Goal: Complete application form

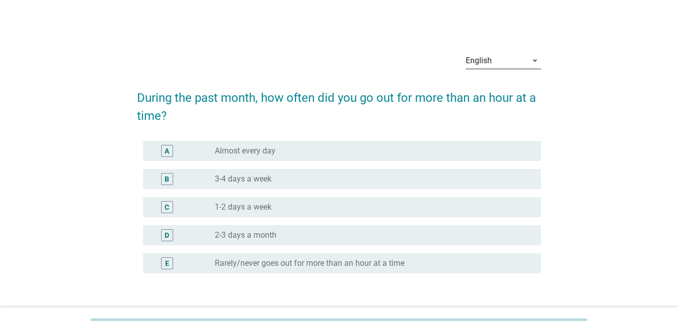
click at [481, 64] on div "English" at bounding box center [478, 60] width 26 height 9
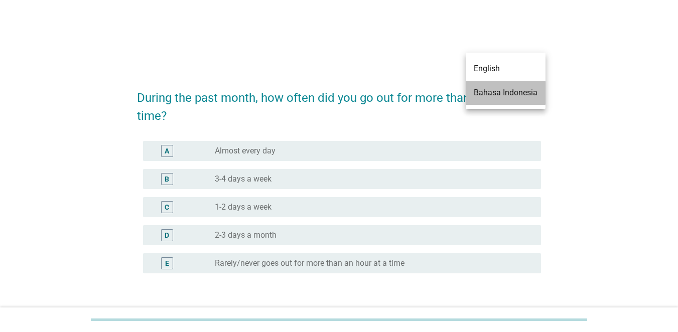
click at [493, 91] on div "Bahasa Indonesia" at bounding box center [505, 93] width 64 height 12
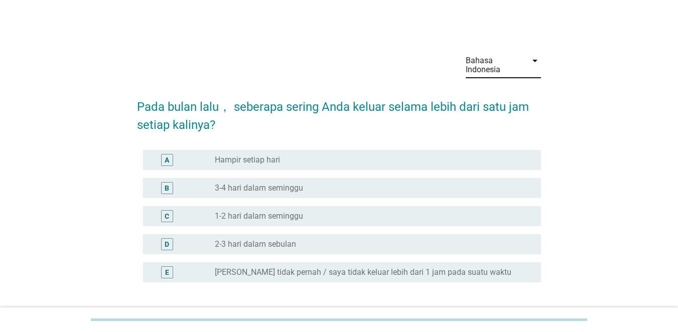
scroll to position [79, 0]
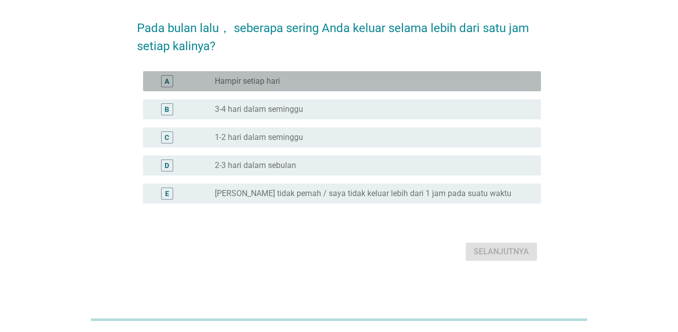
click at [384, 77] on div "radio_button_unchecked Hampir setiap hari" at bounding box center [370, 81] width 310 height 10
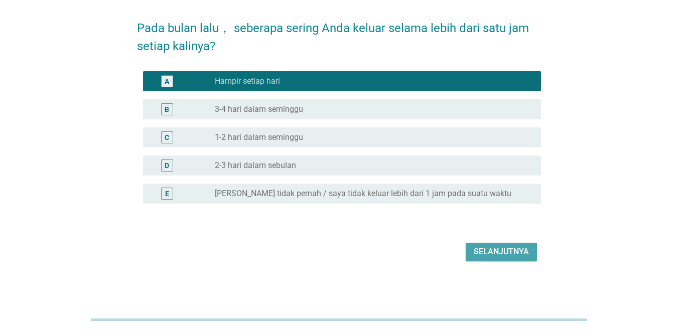
click at [515, 252] on div "Selanjutnya" at bounding box center [500, 252] width 55 height 12
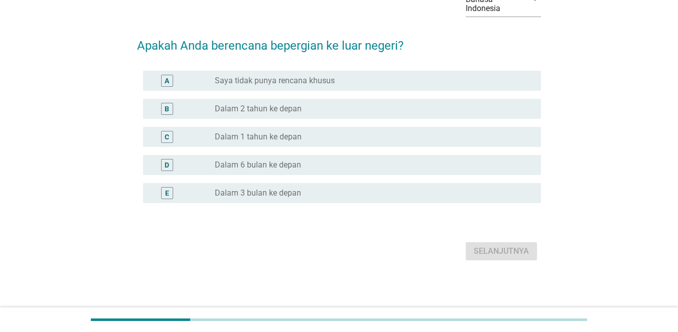
scroll to position [0, 0]
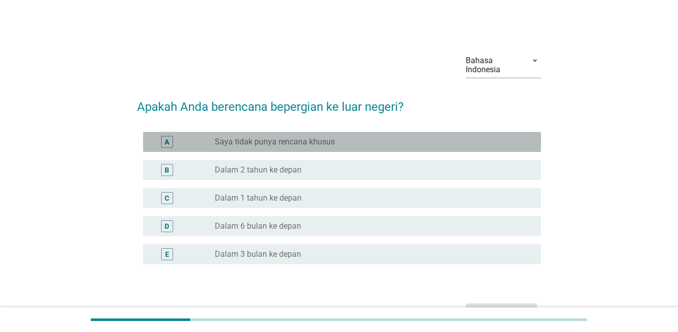
click at [444, 142] on div "radio_button_unchecked Saya tidak punya rencana khusus" at bounding box center [370, 142] width 310 height 10
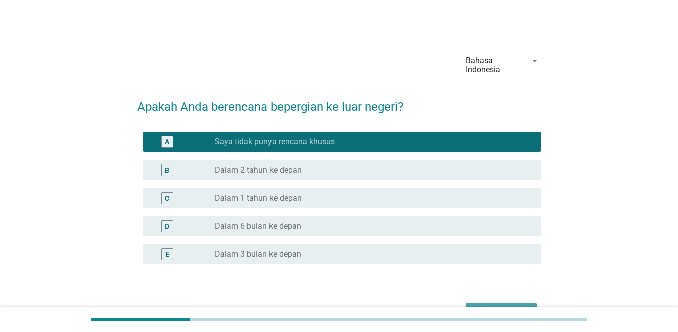
click at [509, 304] on button "Selanjutnya" at bounding box center [500, 312] width 71 height 18
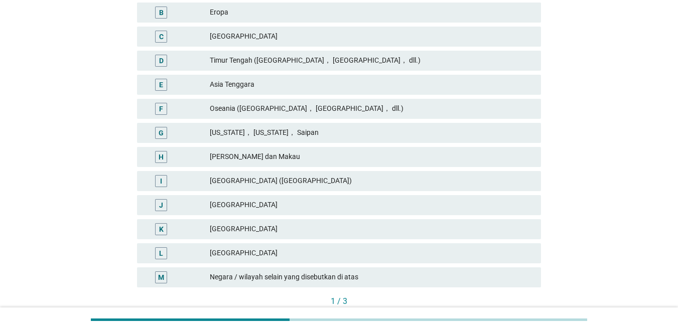
scroll to position [196, 0]
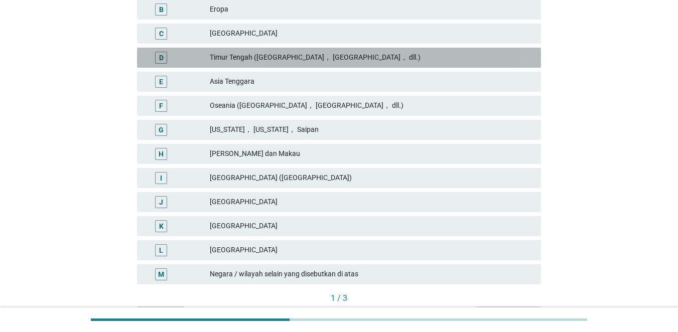
click at [440, 63] on div "Timur Tengah ([GEOGRAPHIC_DATA]， [GEOGRAPHIC_DATA]， dll.)" at bounding box center [371, 58] width 323 height 12
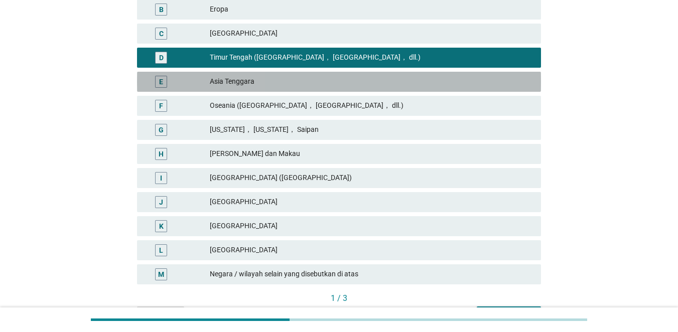
click at [441, 82] on div "Asia Tenggara" at bounding box center [371, 82] width 323 height 12
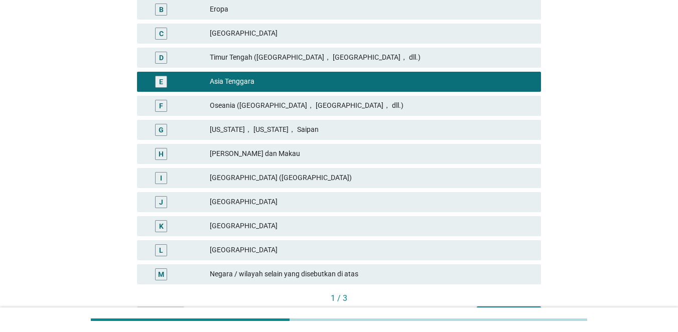
click at [412, 255] on div "[GEOGRAPHIC_DATA]" at bounding box center [371, 250] width 323 height 12
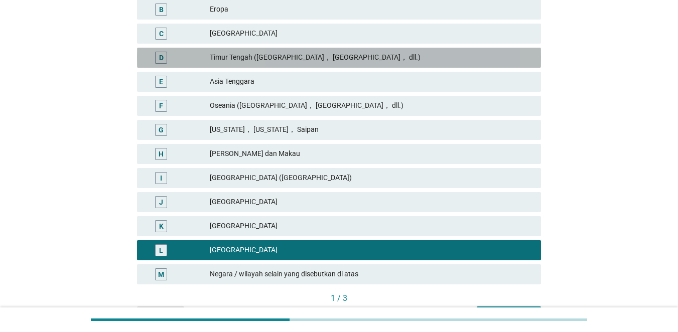
click at [399, 55] on div "Timur Tengah ([GEOGRAPHIC_DATA]， [GEOGRAPHIC_DATA]， dll.)" at bounding box center [371, 58] width 323 height 12
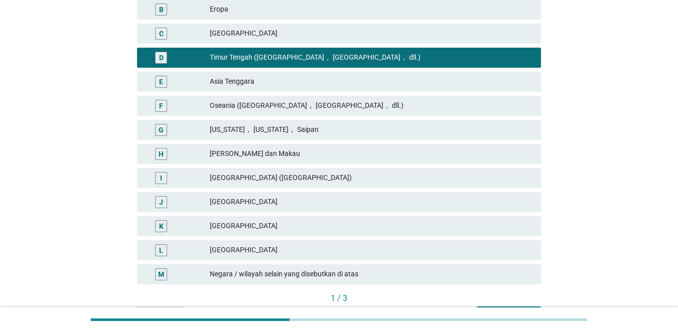
scroll to position [257, 0]
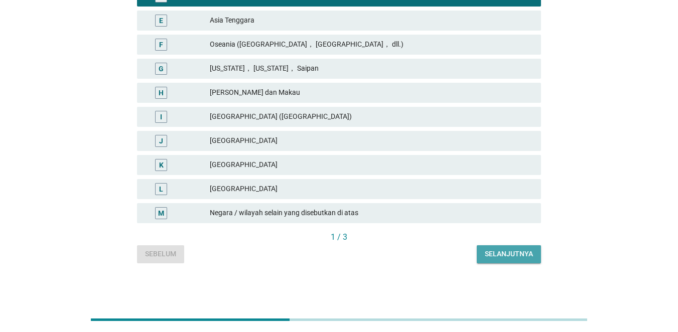
click at [529, 259] on div "Selanjutnya" at bounding box center [508, 254] width 48 height 11
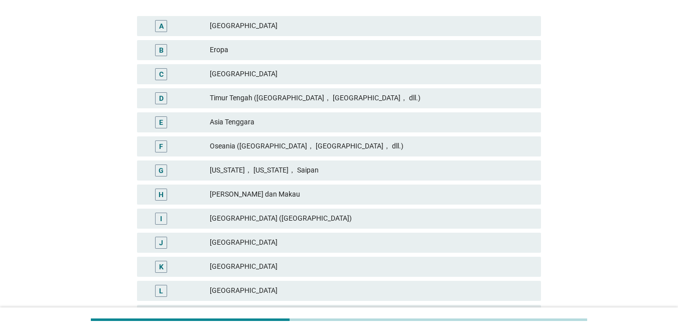
scroll to position [165, 0]
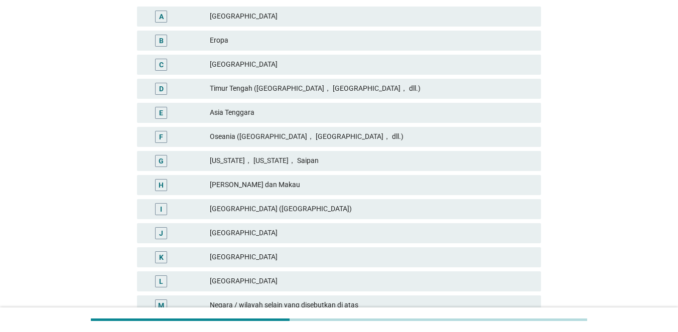
click at [453, 84] on div "Timur Tengah ([GEOGRAPHIC_DATA]， [GEOGRAPHIC_DATA]， dll.)" at bounding box center [371, 89] width 323 height 12
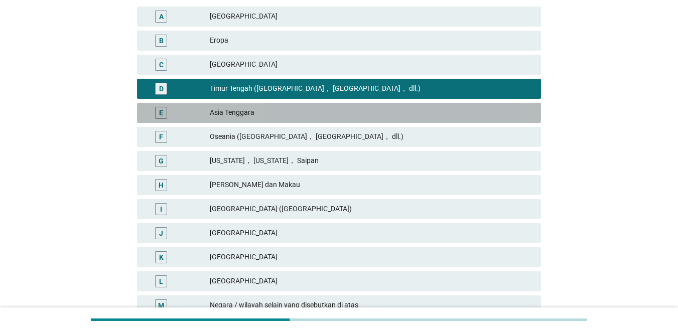
click at [451, 115] on div "Asia Tenggara" at bounding box center [371, 113] width 323 height 12
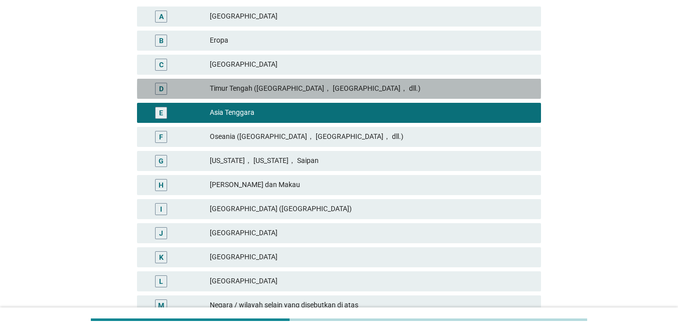
click at [259, 90] on div "Timur Tengah ([GEOGRAPHIC_DATA]， [GEOGRAPHIC_DATA]， dll.)" at bounding box center [371, 89] width 323 height 12
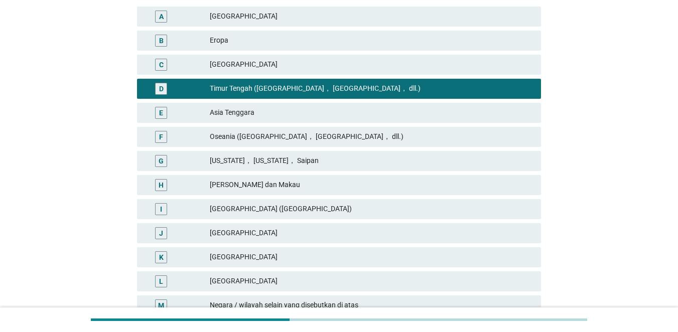
scroll to position [257, 0]
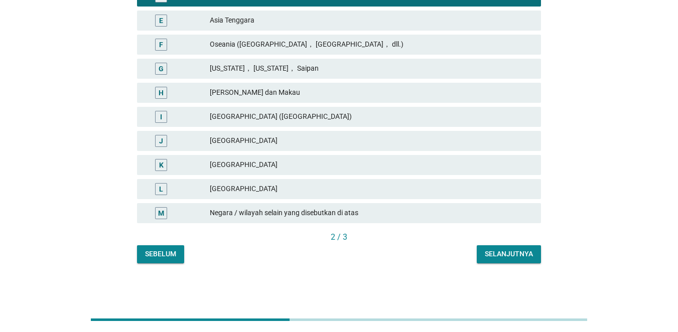
click at [509, 256] on div "Selanjutnya" at bounding box center [508, 254] width 48 height 11
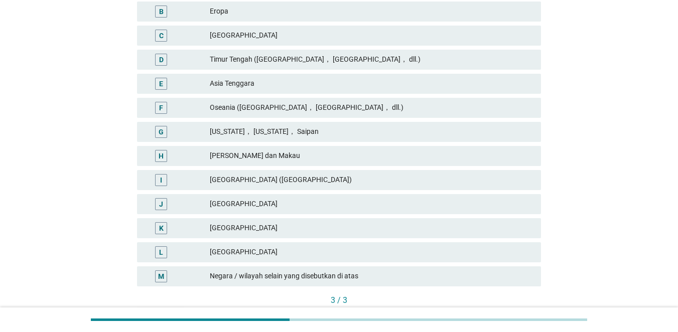
scroll to position [202, 0]
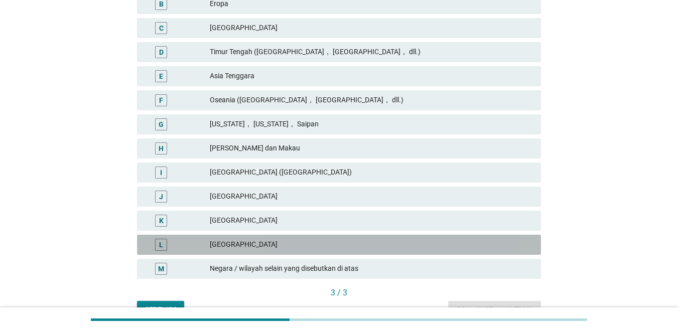
click at [403, 242] on div "[GEOGRAPHIC_DATA]" at bounding box center [371, 245] width 323 height 12
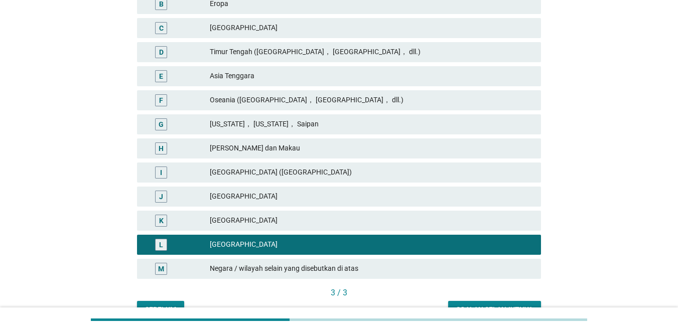
scroll to position [257, 0]
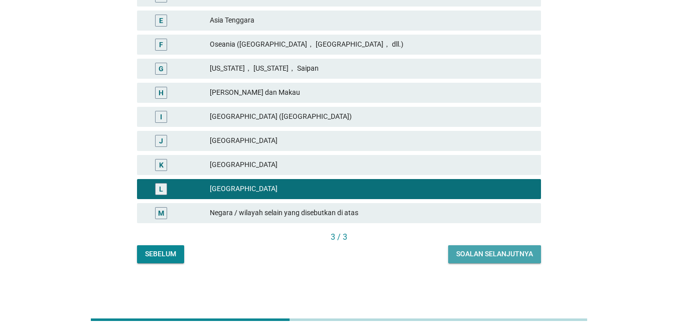
click at [497, 250] on div "Soalan selanjutnya" at bounding box center [494, 254] width 77 height 11
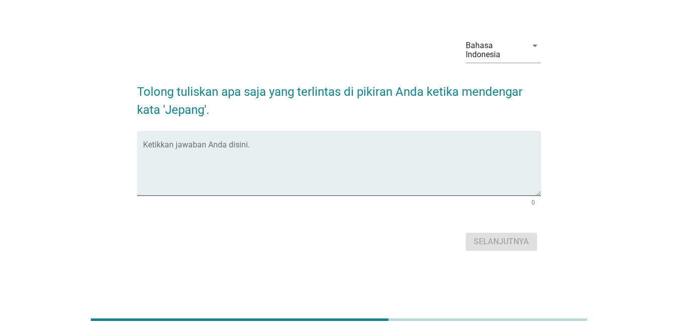
scroll to position [0, 0]
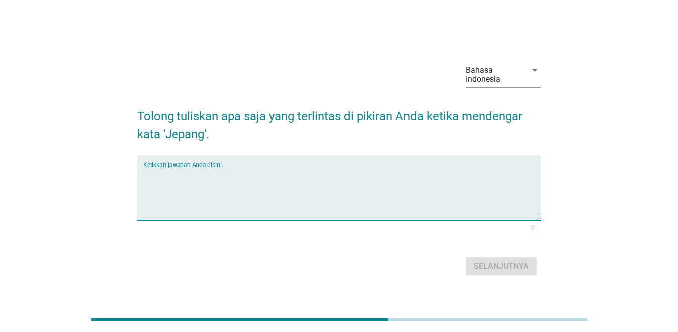
click at [314, 202] on textarea "Ketikkan jawaban Anda disini." at bounding box center [342, 194] width 398 height 53
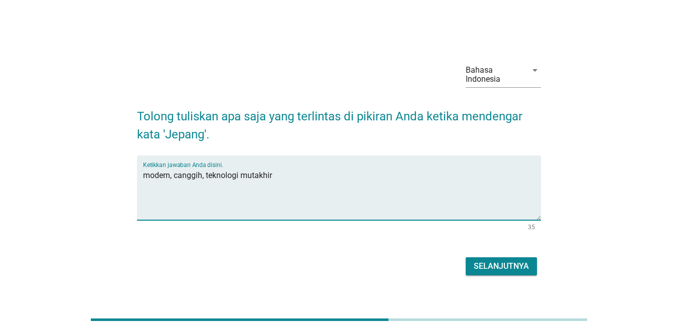
type textarea "modern, canggih, teknologi mutakhir"
click at [488, 262] on div "Selanjutnya" at bounding box center [500, 266] width 55 height 12
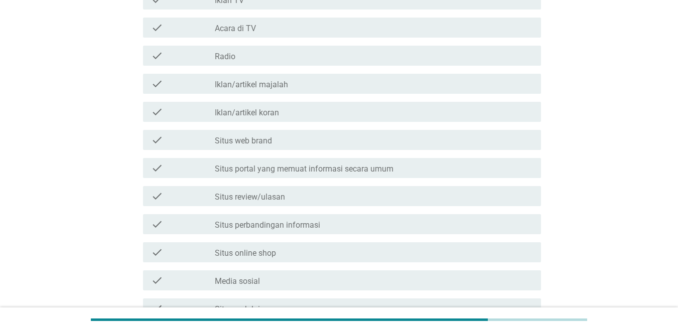
scroll to position [177, 0]
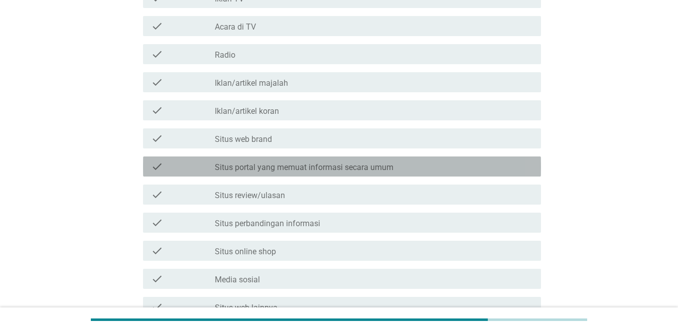
click at [358, 160] on div "check_box_outline_blank Situs portal yang memuat informasi secara umum" at bounding box center [374, 166] width 318 height 12
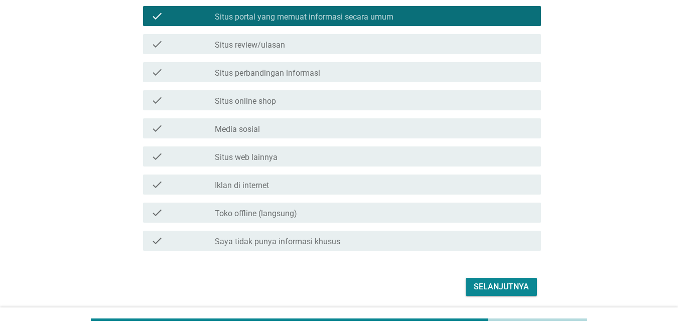
scroll to position [347, 0]
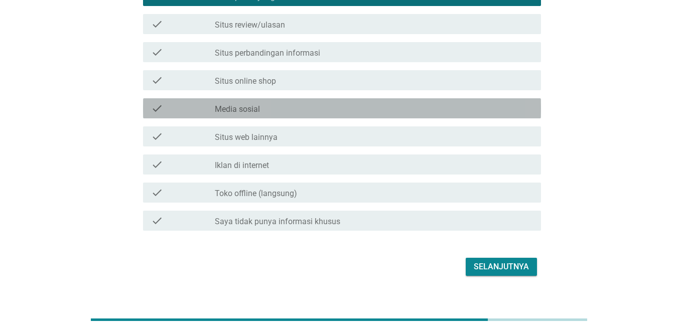
click at [432, 106] on div "check_box_outline_blank Media sosial" at bounding box center [374, 108] width 318 height 12
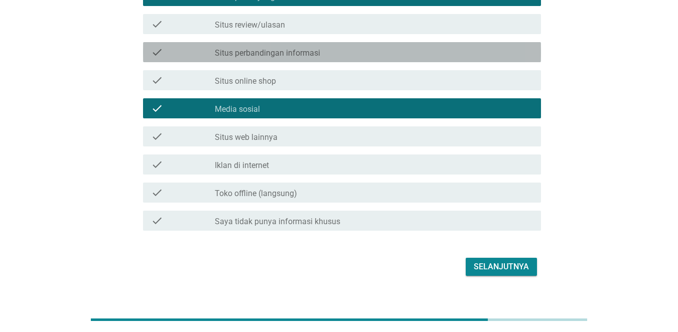
click at [378, 51] on div "check_box_outline_blank Situs perbandingan informasi" at bounding box center [374, 52] width 318 height 12
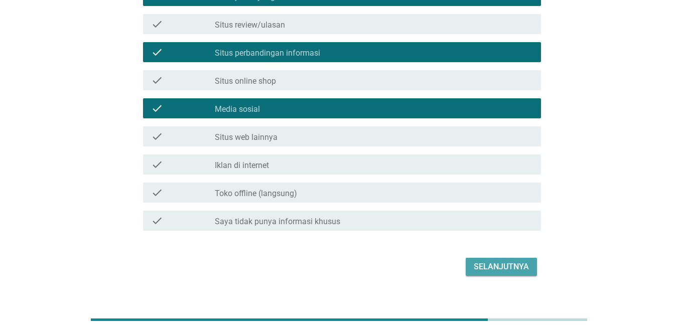
click at [517, 265] on div "Selanjutnya" at bounding box center [500, 267] width 55 height 12
